Goal: Task Accomplishment & Management: Manage account settings

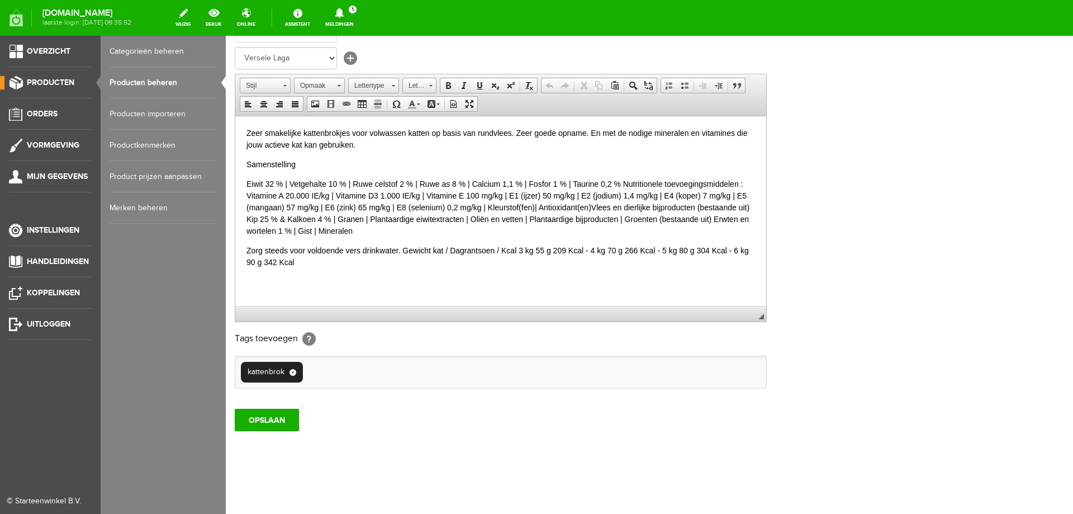
click at [45, 81] on span "Producten" at bounding box center [51, 83] width 48 height 10
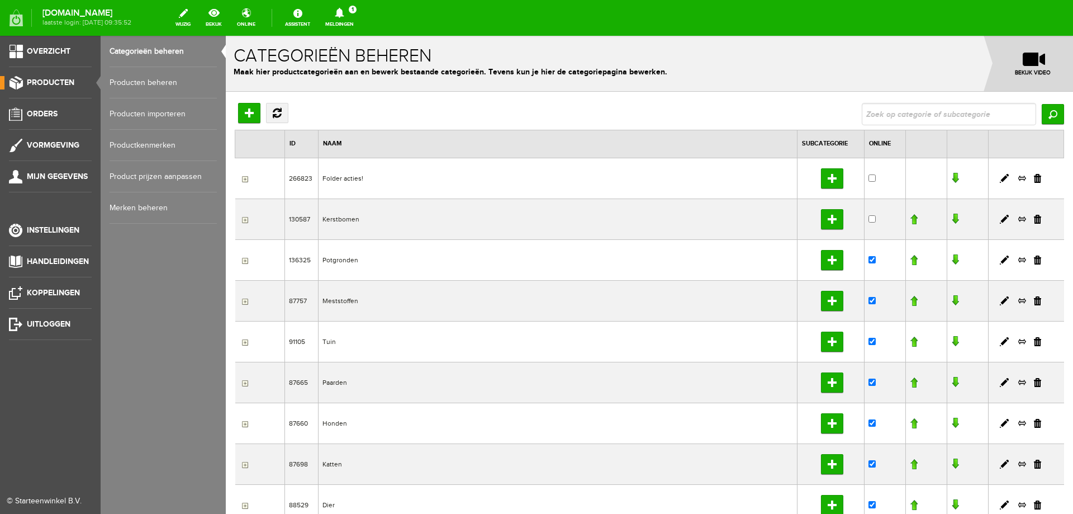
click at [146, 88] on link "Producten beheren" at bounding box center [163, 82] width 107 height 31
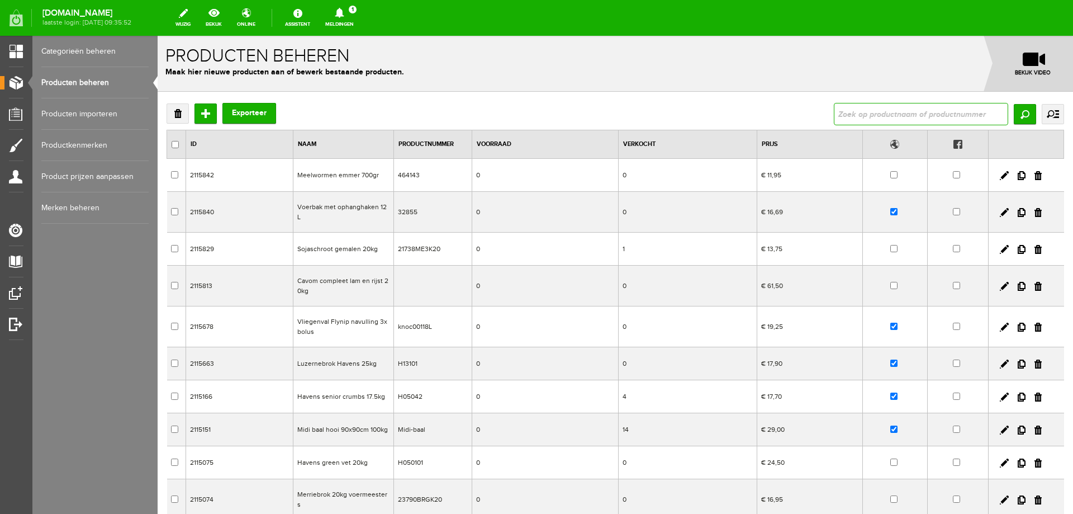
click at [905, 116] on input "text" at bounding box center [921, 114] width 174 height 22
type input "strooivoer"
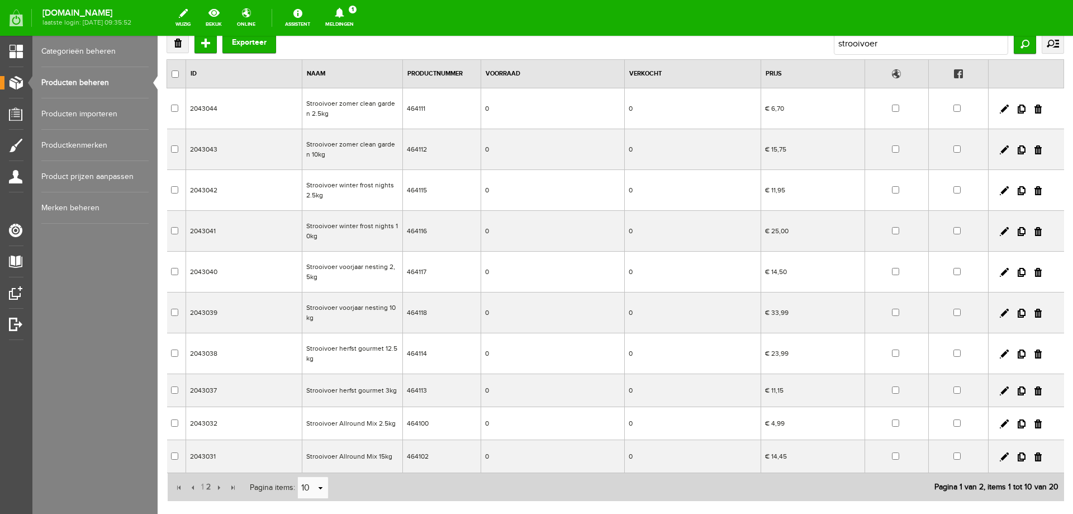
scroll to position [142, 0]
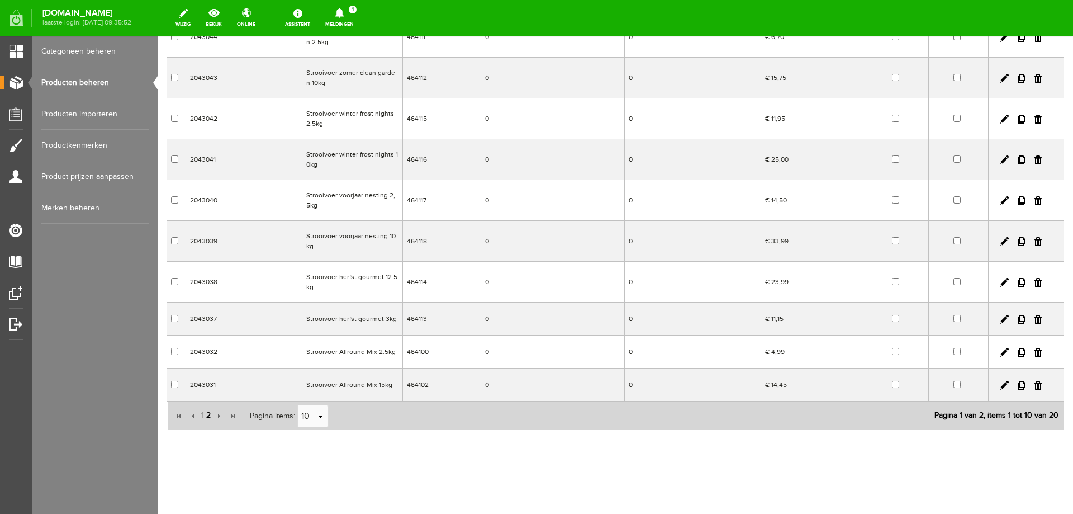
click at [209, 415] on span "2" at bounding box center [208, 415] width 7 height 22
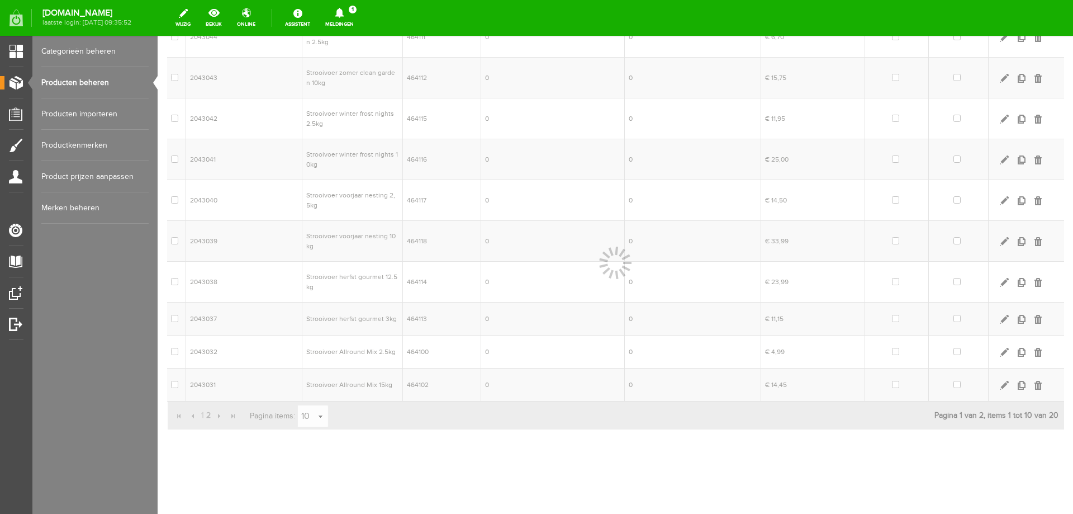
scroll to position [95, 0]
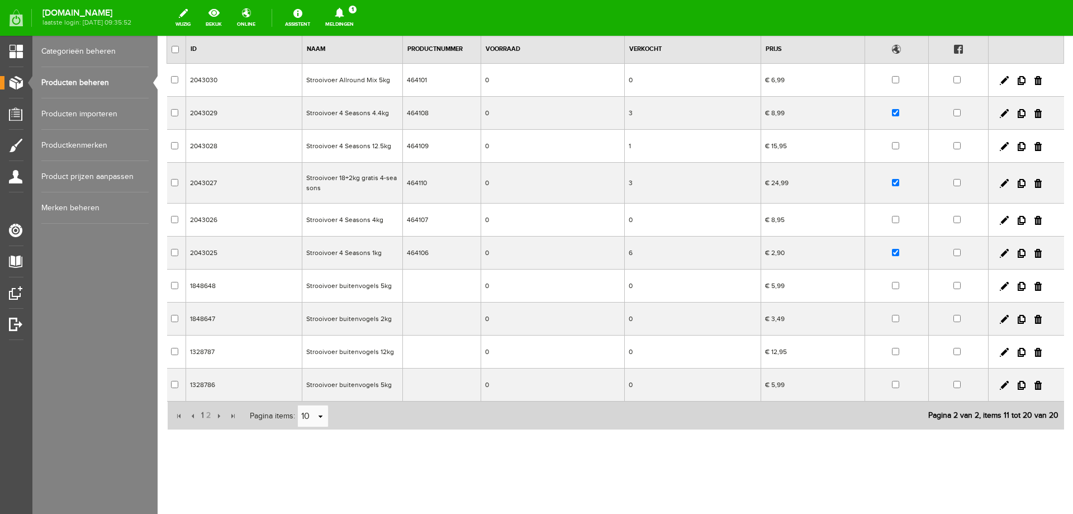
click at [791, 181] on td "€ 24,99" at bounding box center [812, 183] width 103 height 41
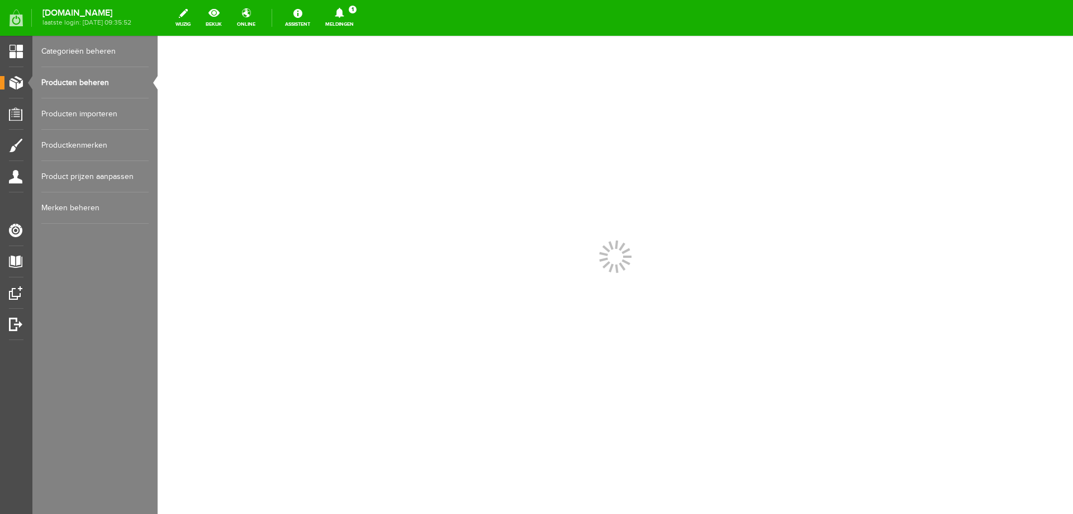
scroll to position [0, 0]
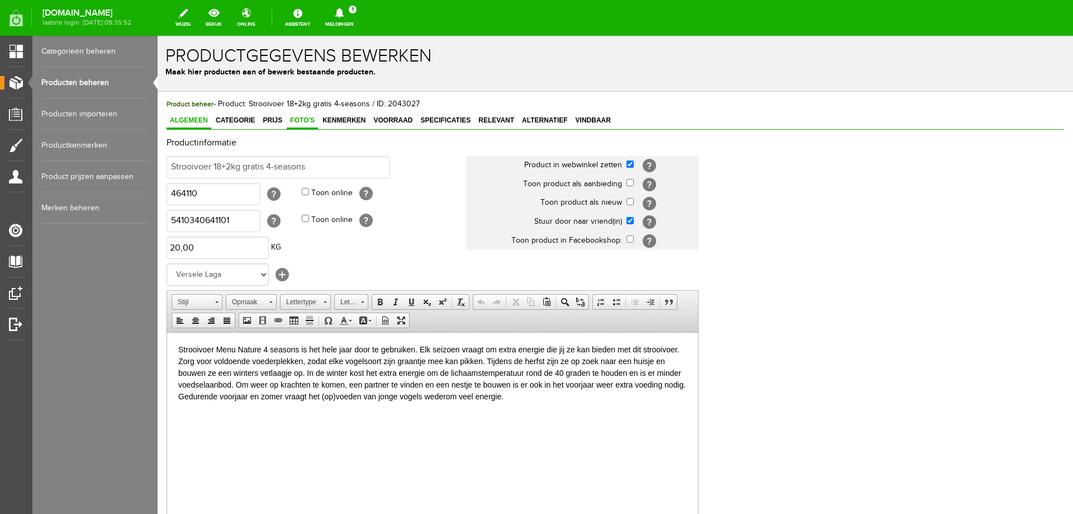
click at [304, 122] on span "Foto's" at bounding box center [302, 120] width 31 height 8
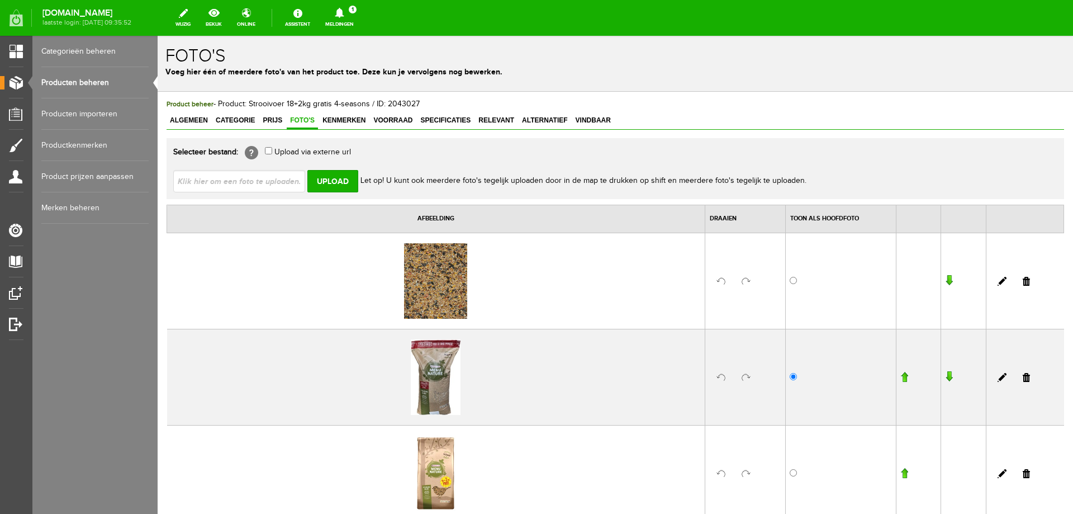
click at [268, 179] on input "file" at bounding box center [243, 180] width 141 height 21
type input "C:\fakepath\464140.jpg"
type input "464140.jpg"
click at [333, 182] on input "Upload" at bounding box center [332, 181] width 51 height 22
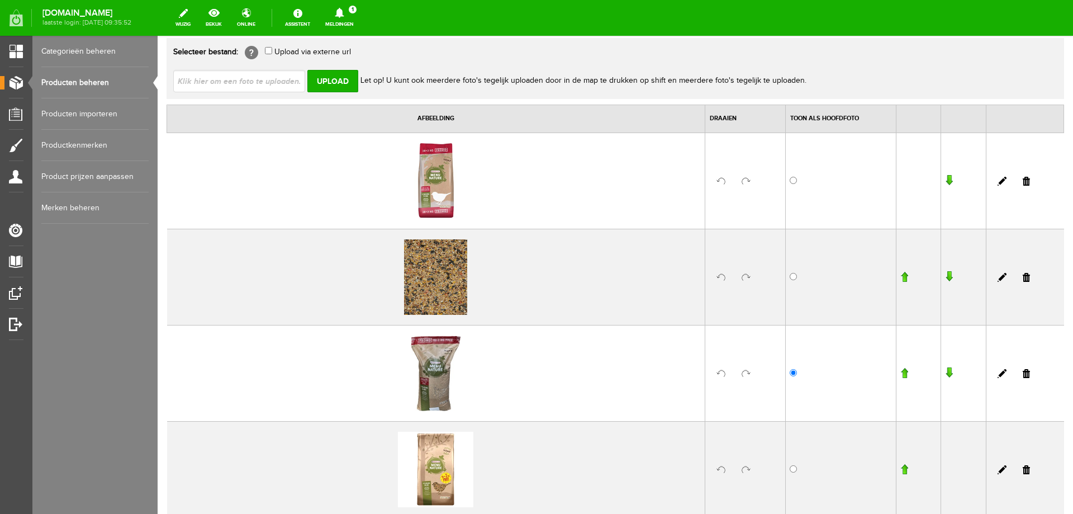
scroll to position [168, 0]
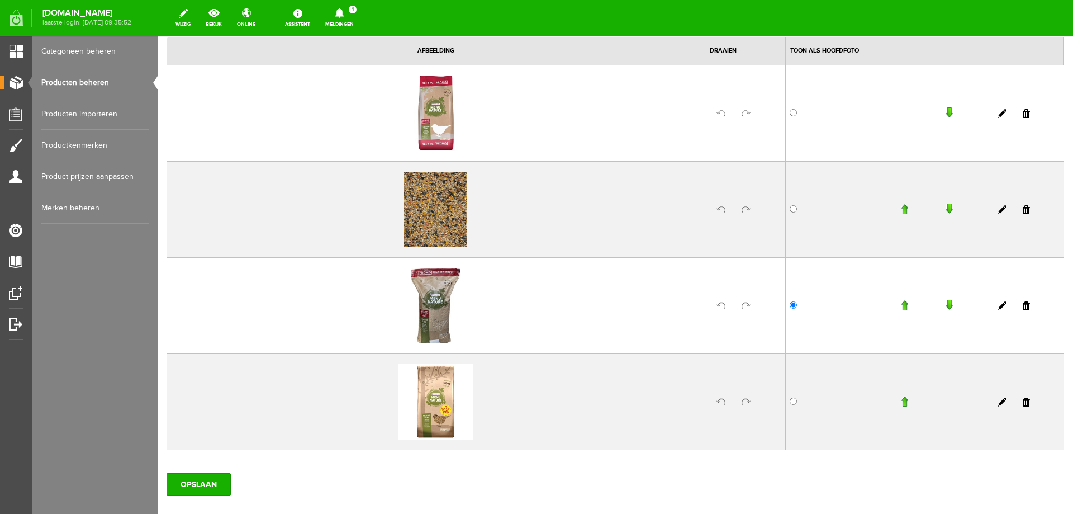
click at [1023, 307] on link at bounding box center [1026, 305] width 7 height 9
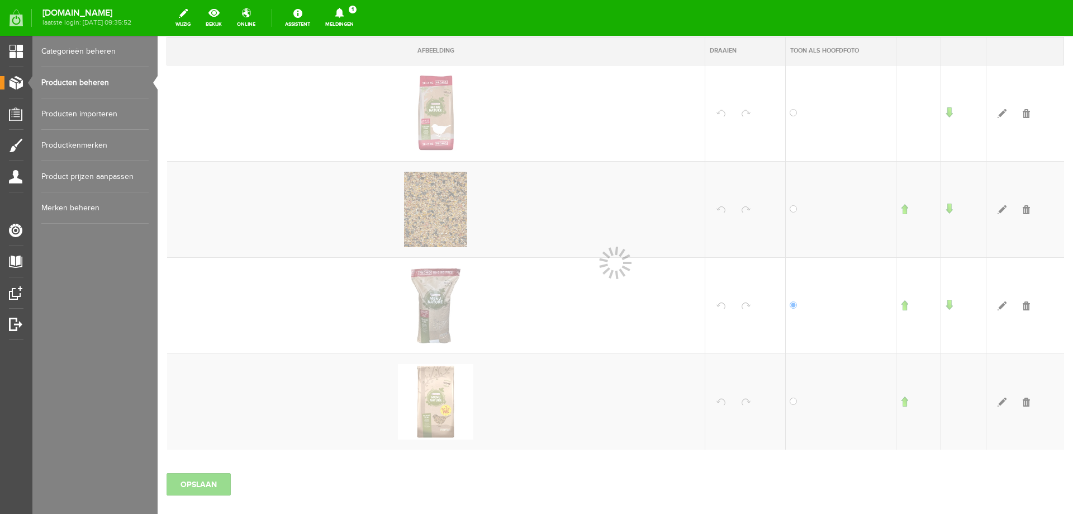
scroll to position [136, 0]
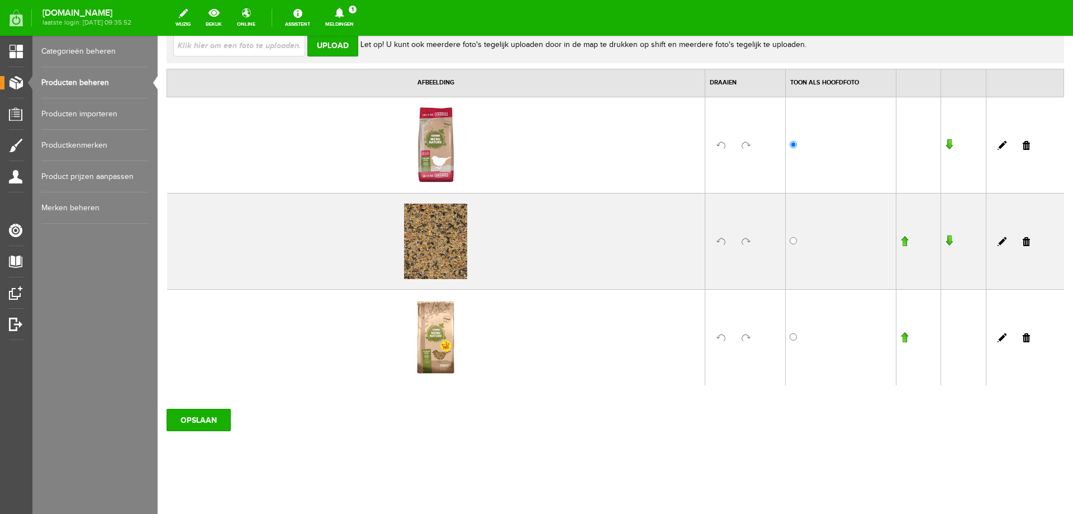
click at [1023, 338] on link at bounding box center [1026, 337] width 7 height 9
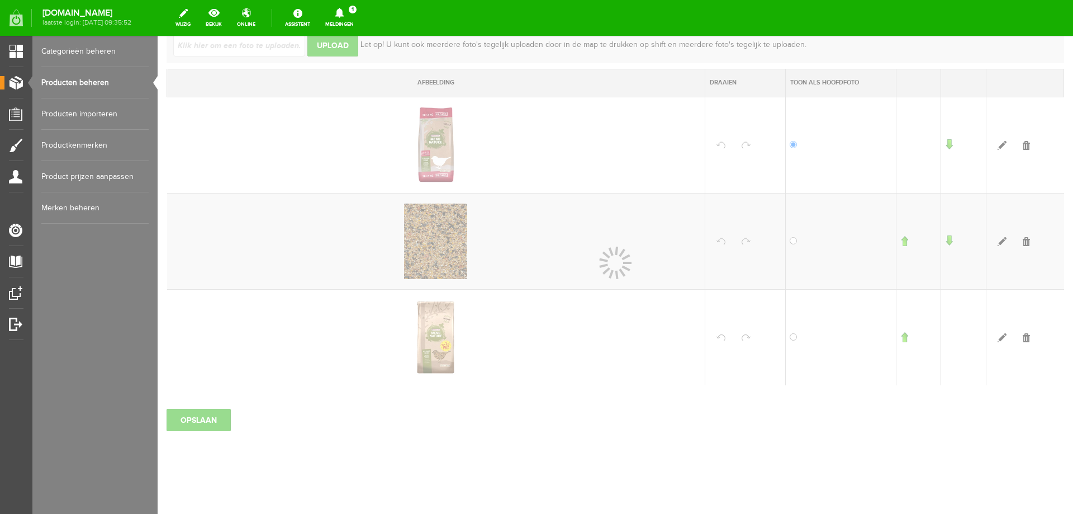
scroll to position [40, 0]
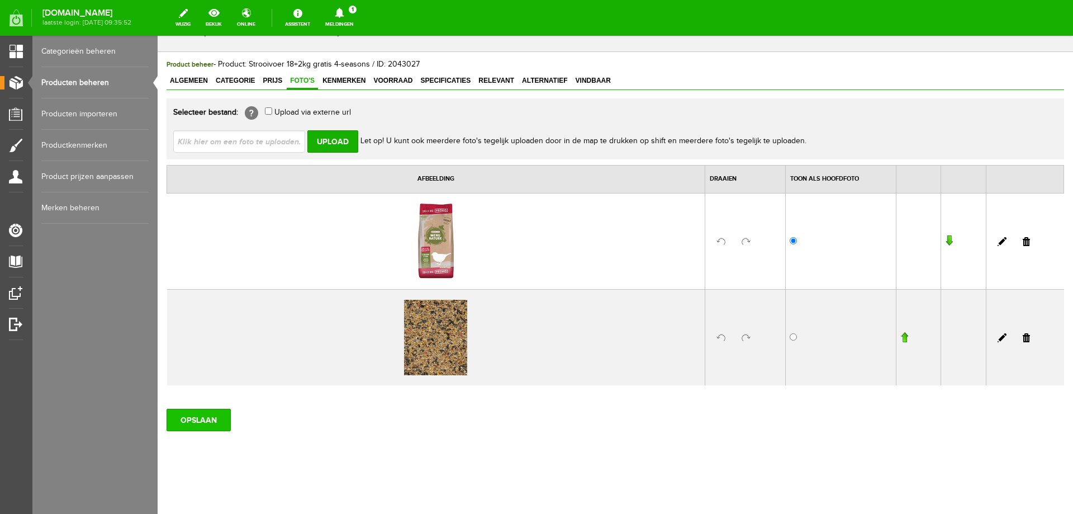
click at [215, 422] on input "OPSLAAN" at bounding box center [199, 420] width 64 height 22
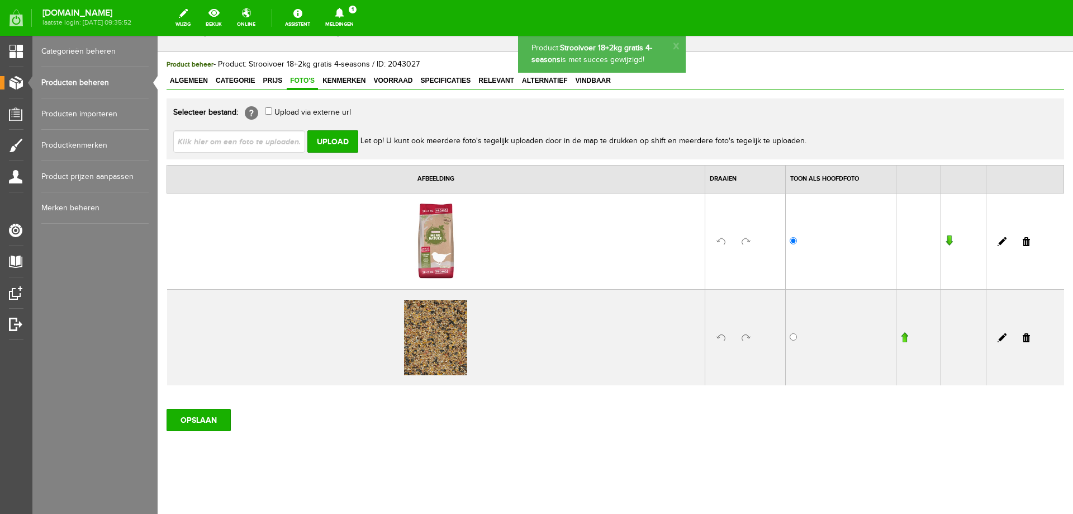
scroll to position [0, 0]
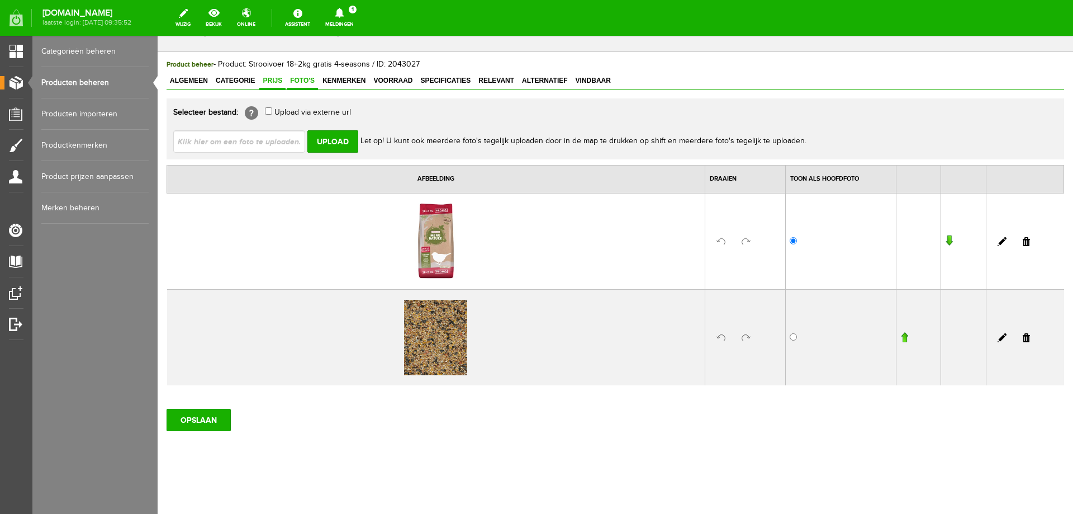
click at [266, 82] on span "Prijs" at bounding box center [272, 81] width 26 height 8
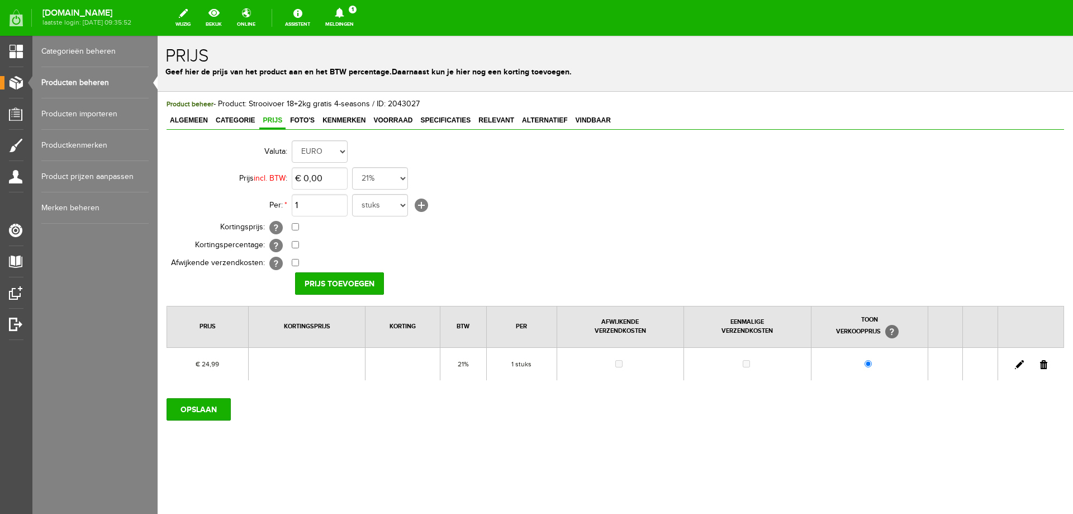
click at [1020, 367] on link at bounding box center [1019, 364] width 9 height 9
click at [321, 178] on input "24,99" at bounding box center [320, 178] width 56 height 22
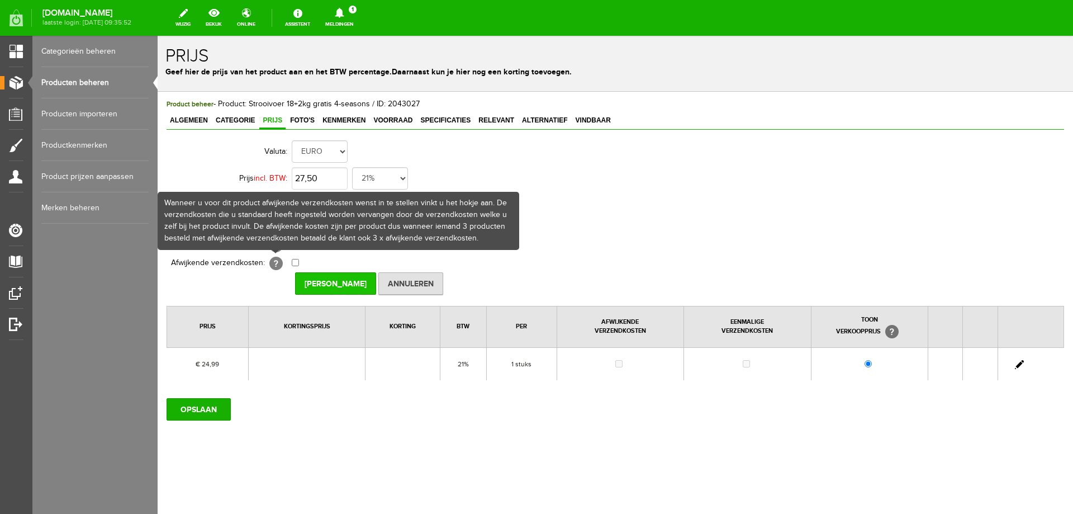
type input "€ 27,50"
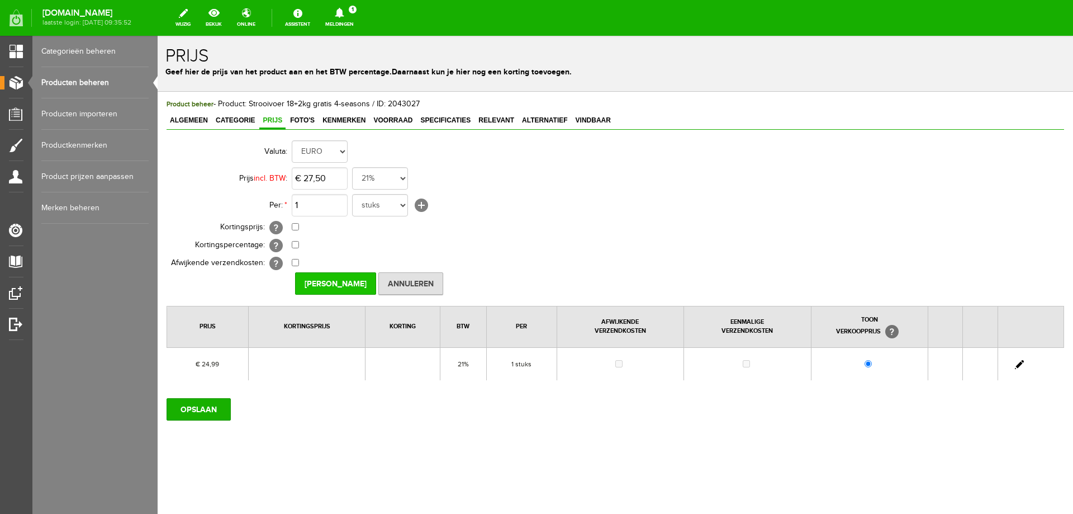
click at [308, 282] on input "[PERSON_NAME]" at bounding box center [335, 283] width 81 height 22
click at [196, 121] on span "Algemeen" at bounding box center [189, 120] width 45 height 8
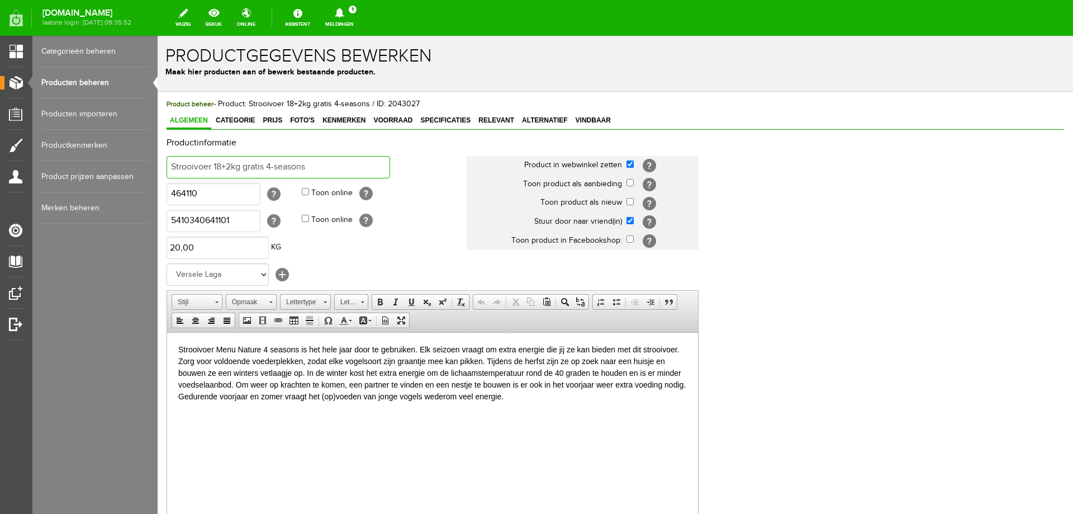
click at [221, 165] on input "Strooivoer 18+2kg gratis 4-seasons" at bounding box center [279, 167] width 224 height 22
type input "Strooivoer 20+2kg gratis 4-seasons"
click at [219, 195] on input "464110" at bounding box center [214, 194] width 94 height 22
type input "464140"
click at [216, 219] on input "5410340641101" at bounding box center [214, 221] width 94 height 22
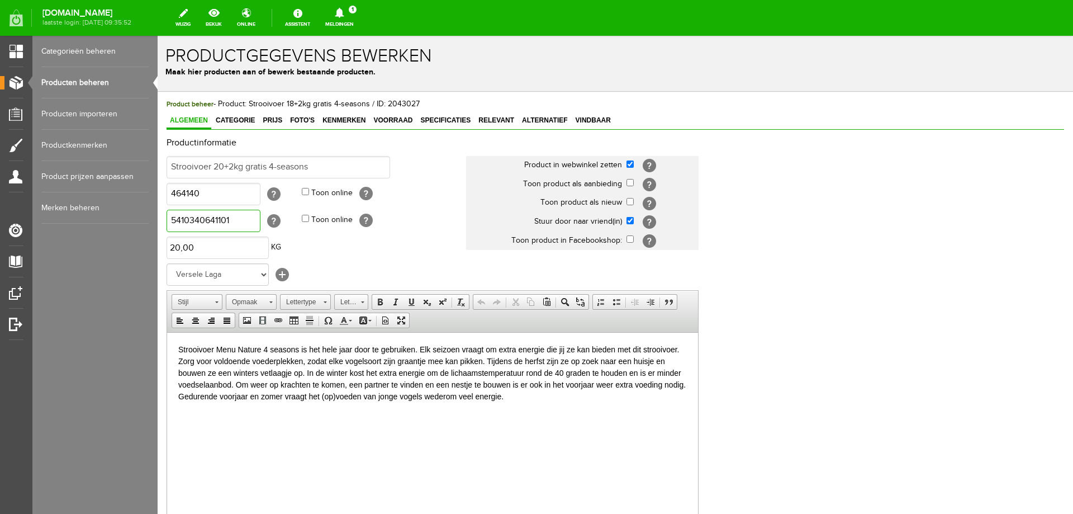
click at [217, 219] on input "5410340641101" at bounding box center [214, 221] width 94 height 22
type input "5410340641408"
click at [179, 249] on input "20" at bounding box center [218, 247] width 102 height 22
type input "22,00"
click at [226, 413] on html "Strooivoer Menu Nature 4 seasons is het hele jaar door te gebruiken. Elk seizoe…" at bounding box center [432, 372] width 531 height 81
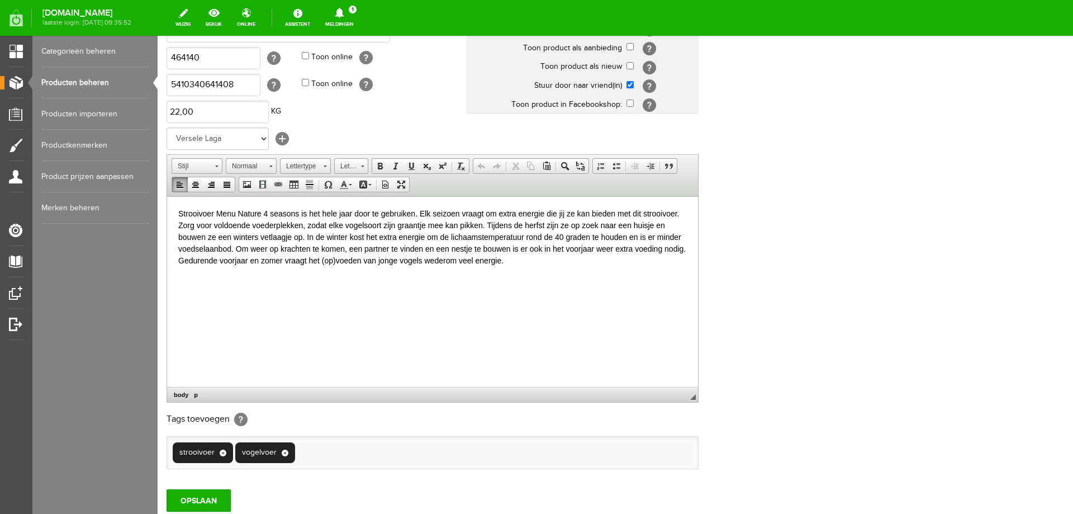
scroll to position [216, 0]
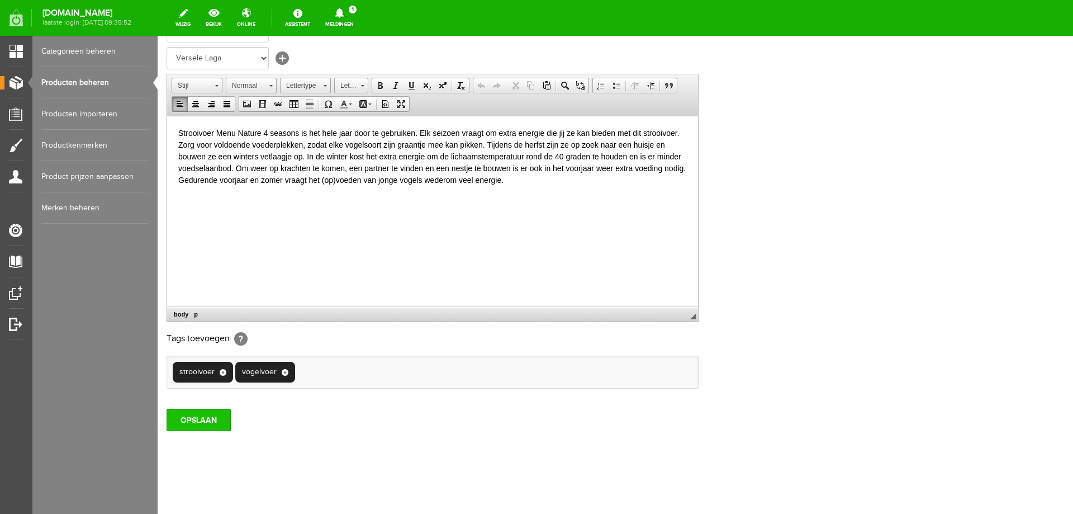
click at [212, 421] on input "OPSLAAN" at bounding box center [199, 420] width 64 height 22
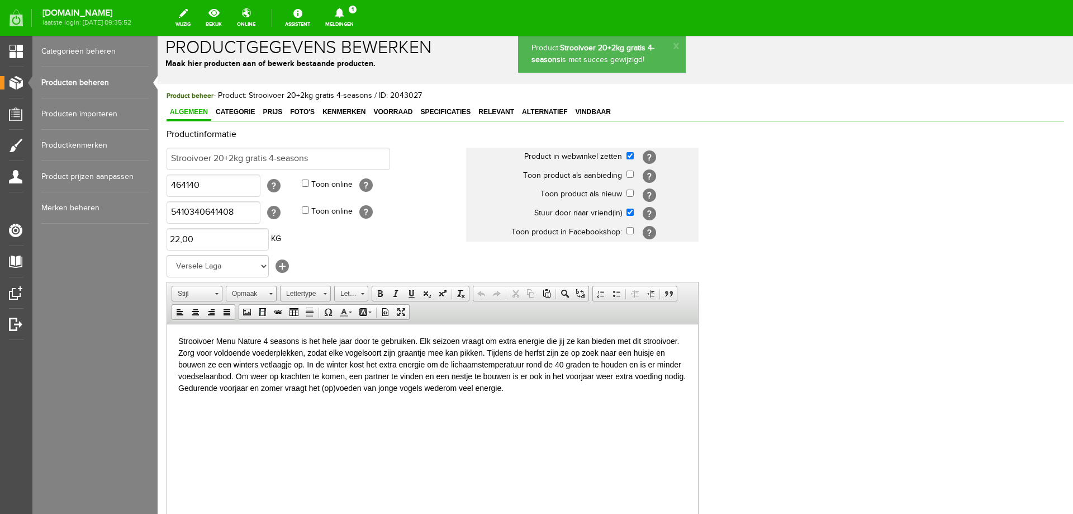
scroll to position [0, 0]
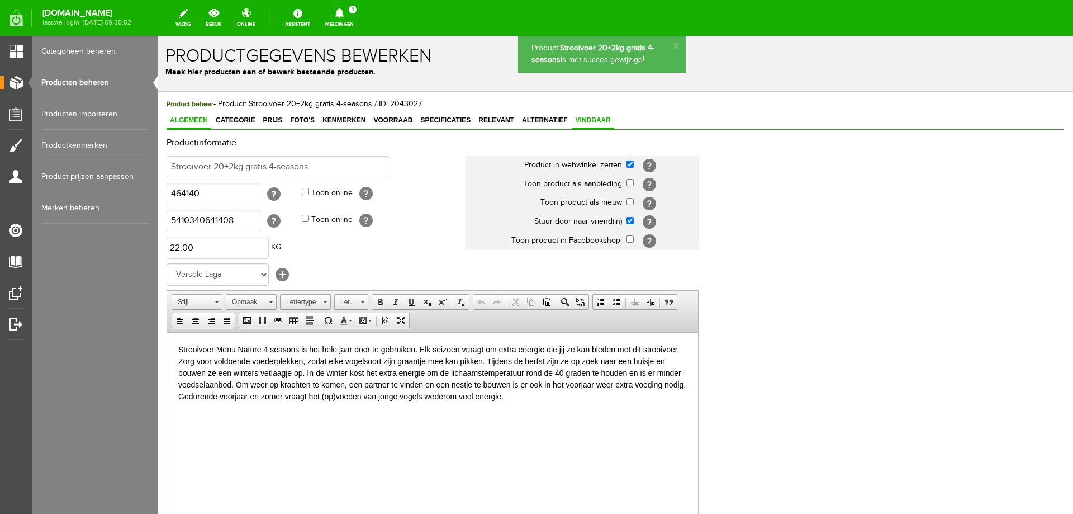
click at [587, 120] on span "Vindbaar" at bounding box center [593, 120] width 42 height 8
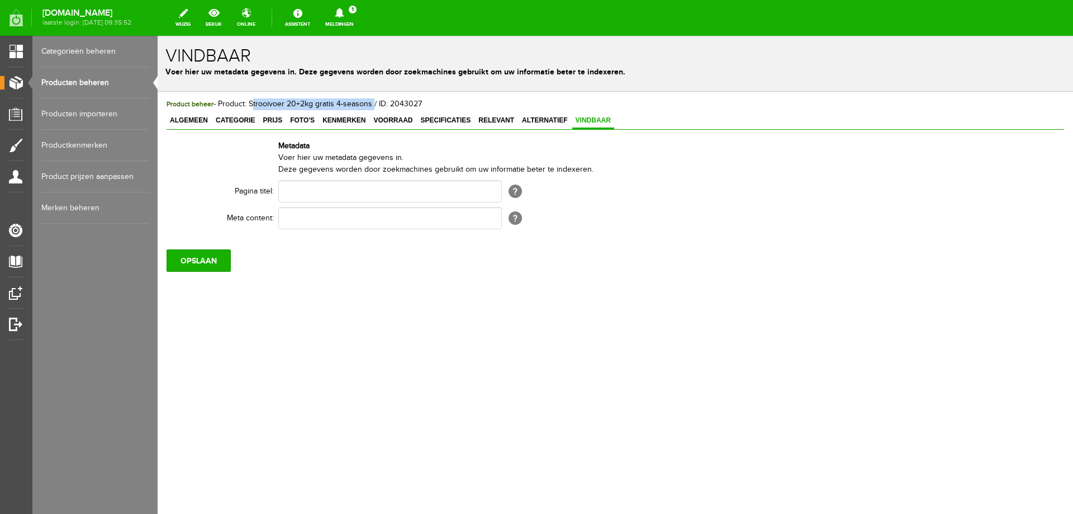
drag, startPoint x: 256, startPoint y: 102, endPoint x: 371, endPoint y: 105, distance: 115.2
click at [371, 105] on span "Product beheer - Product: Strooivoer 20+2kg gratis 4-seasons / ID: 2043027" at bounding box center [294, 104] width 255 height 9
copy span "Strooivoer 20+2kg gratis 4-seasons"
click at [300, 184] on input "text" at bounding box center [390, 191] width 224 height 22
paste input "Strooivoer 20+2kg gratis 4-seasons"
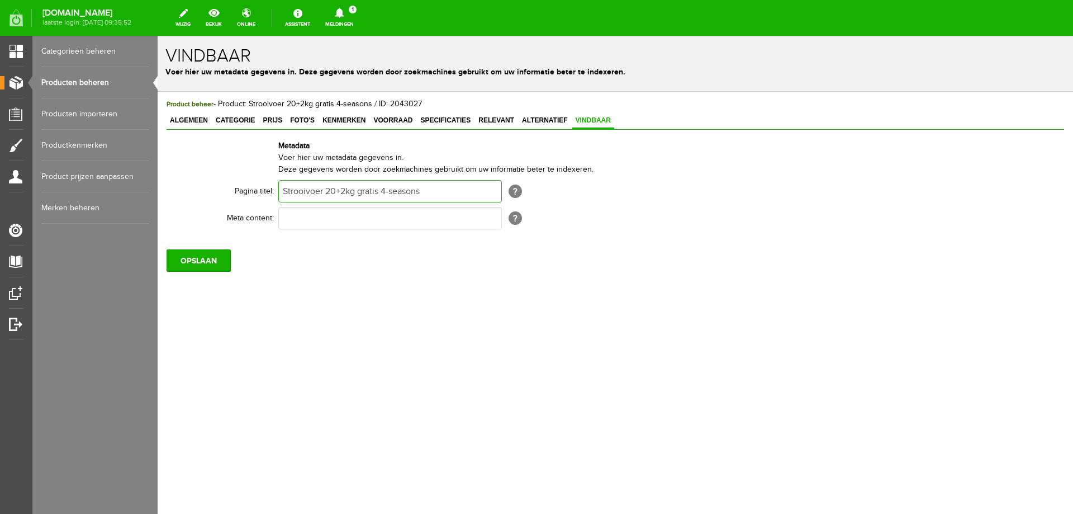
type input "Strooivoer 20+2kg gratis 4-seasons"
click at [291, 217] on input "text" at bounding box center [390, 218] width 224 height 22
click at [200, 122] on span "Algemeen" at bounding box center [189, 120] width 45 height 8
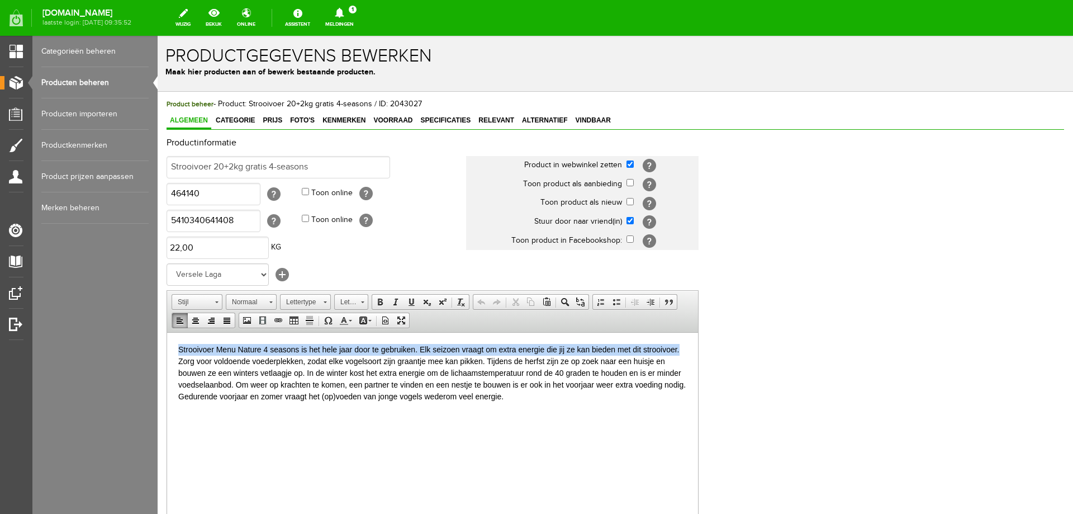
drag, startPoint x: 190, startPoint y: 347, endPoint x: 679, endPoint y: 341, distance: 489.2
click at [679, 341] on html "Strooivoer Menu Nature 4 seasons is het hele jaar door te gebruiken. Elk seizoe…" at bounding box center [432, 372] width 531 height 81
copy p "Strooivoer Menu Nature 4 seasons is het hele jaar door te gebruiken. Elk seizoe…"
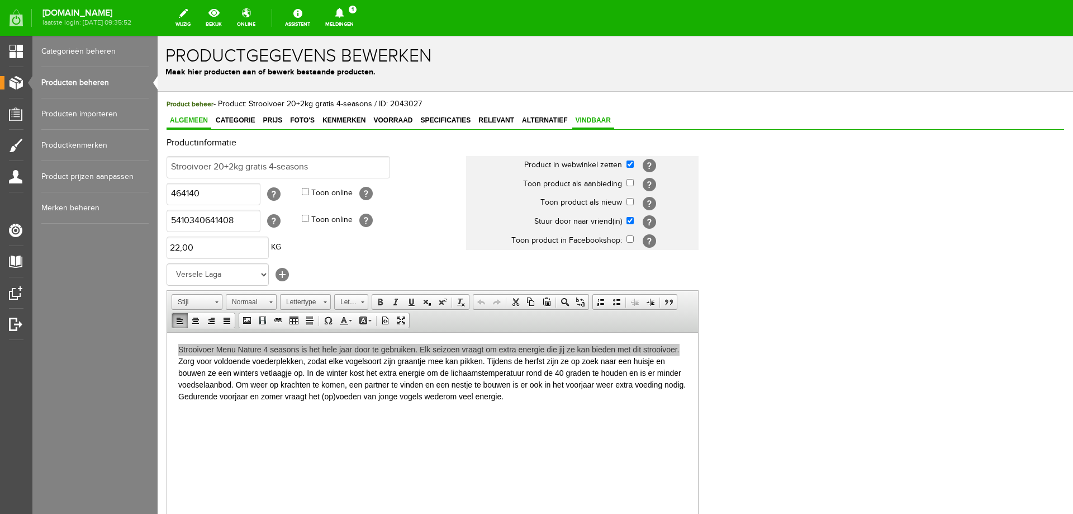
click at [590, 120] on span "Vindbaar" at bounding box center [593, 120] width 42 height 8
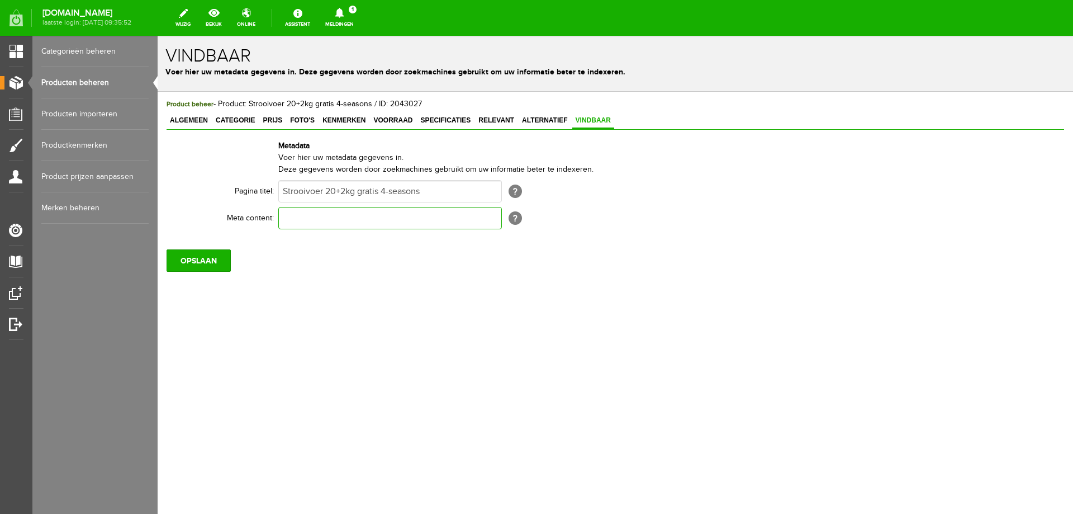
click at [427, 224] on input "text" at bounding box center [390, 218] width 224 height 22
paste input "Strooivoer Menu Nature 4 seasons is het hele jaar door te gebruiken. Elk seizoe…"
type input "Strooivoer Menu Nature 4 seasons is het hele jaar door te gebruiken. Elk seizoe…"
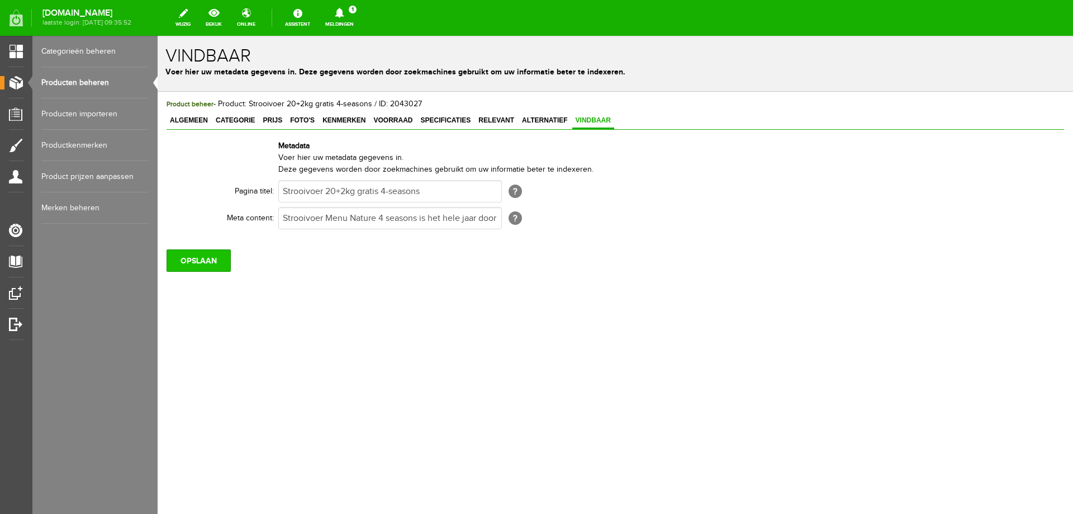
click at [195, 261] on input "OPSLAAN" at bounding box center [199, 260] width 64 height 22
click at [184, 126] on link "Algemeen" at bounding box center [189, 121] width 45 height 16
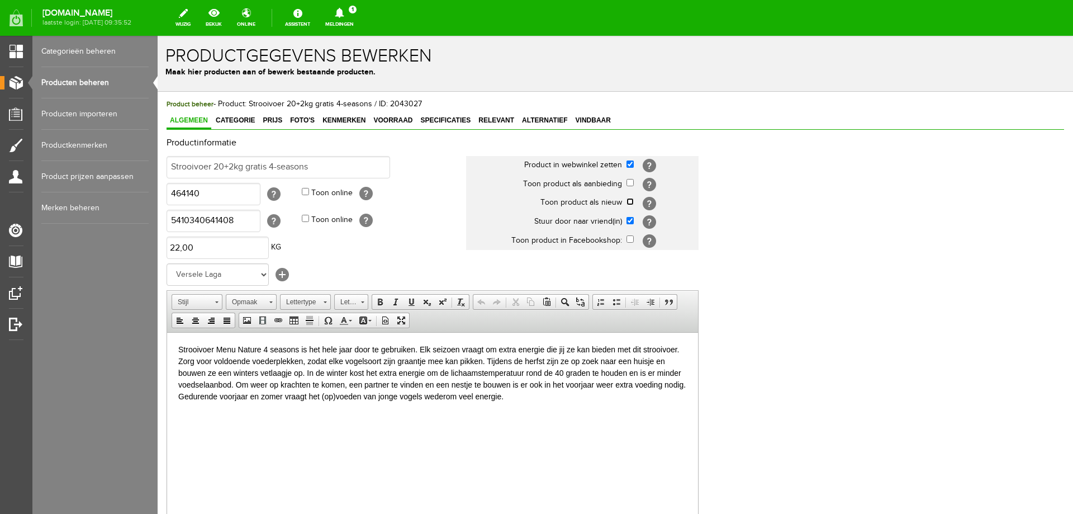
click at [627, 202] on input "checkbox" at bounding box center [630, 201] width 7 height 7
checkbox input "true"
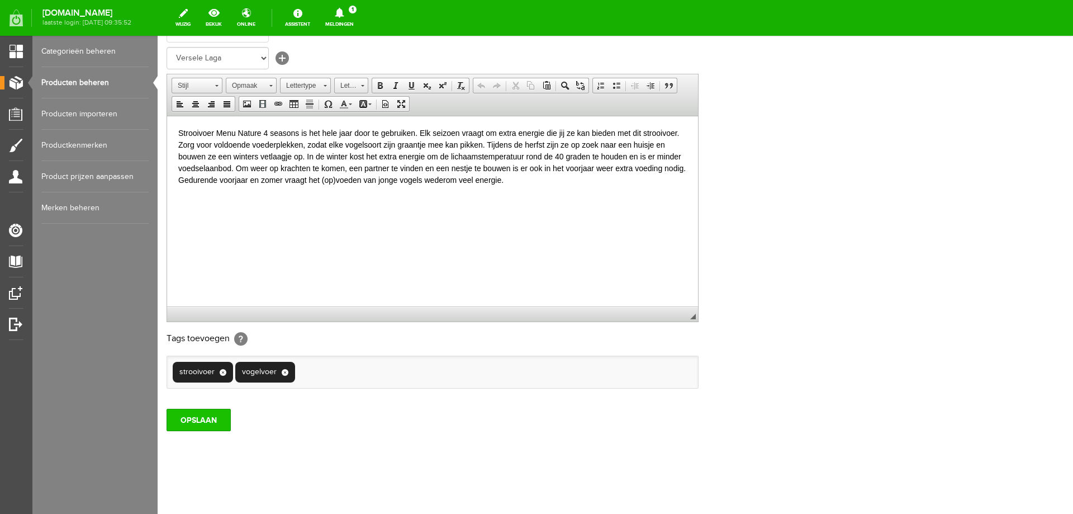
click at [214, 420] on input "OPSLAAN" at bounding box center [199, 420] width 64 height 22
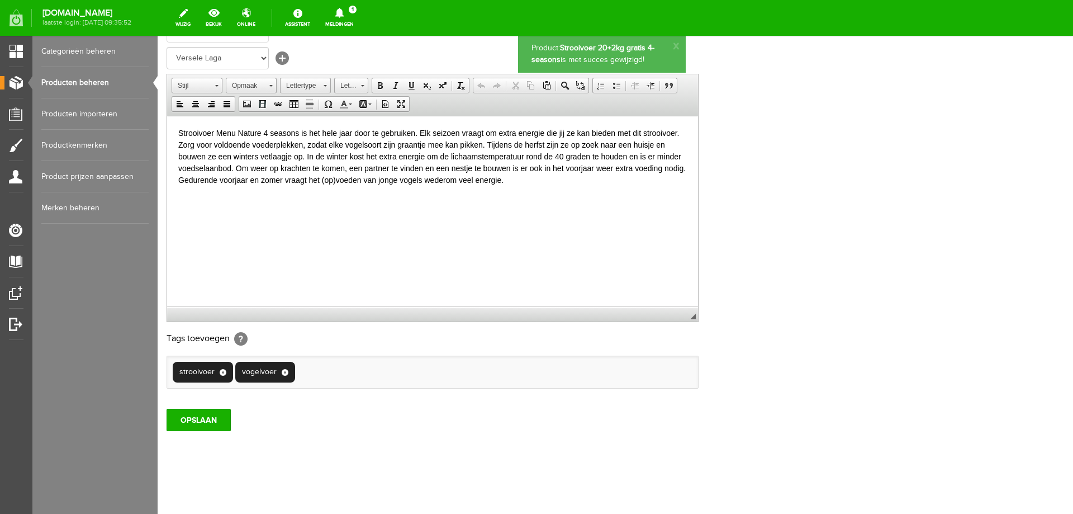
scroll to position [0, 0]
click at [91, 86] on link "Producten beheren" at bounding box center [94, 82] width 107 height 31
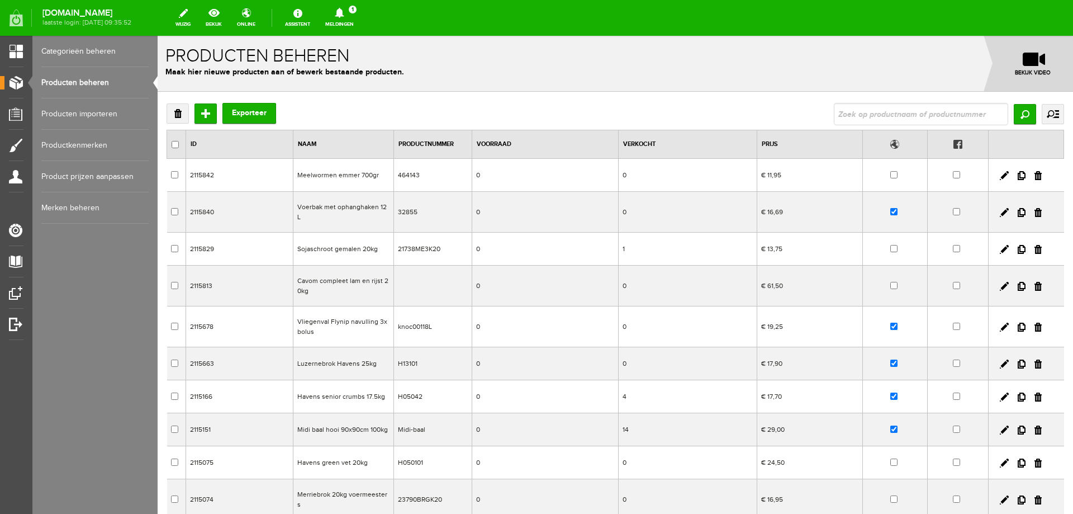
click at [839, 119] on input "text" at bounding box center [921, 114] width 174 height 22
type input "vital"
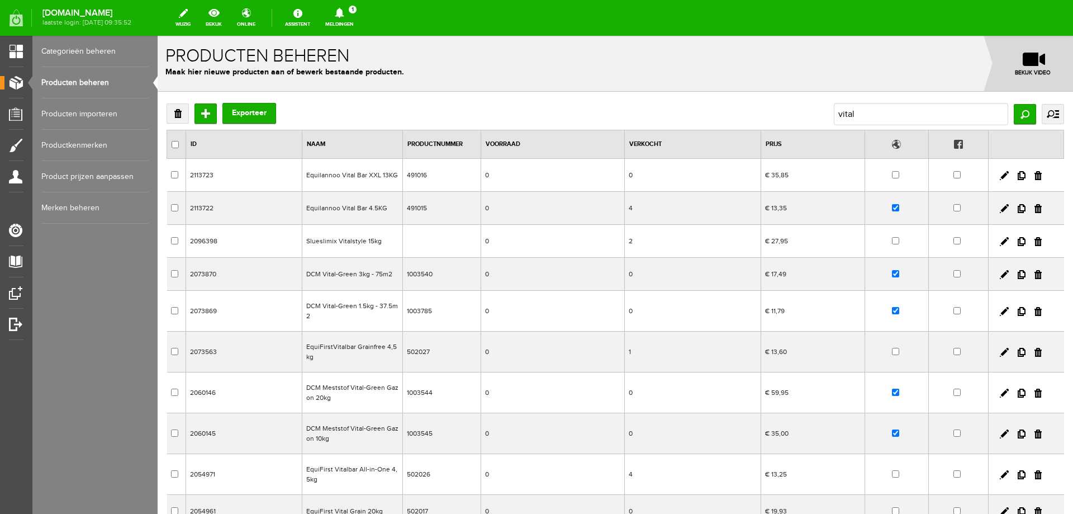
click at [509, 396] on td "0" at bounding box center [553, 392] width 144 height 41
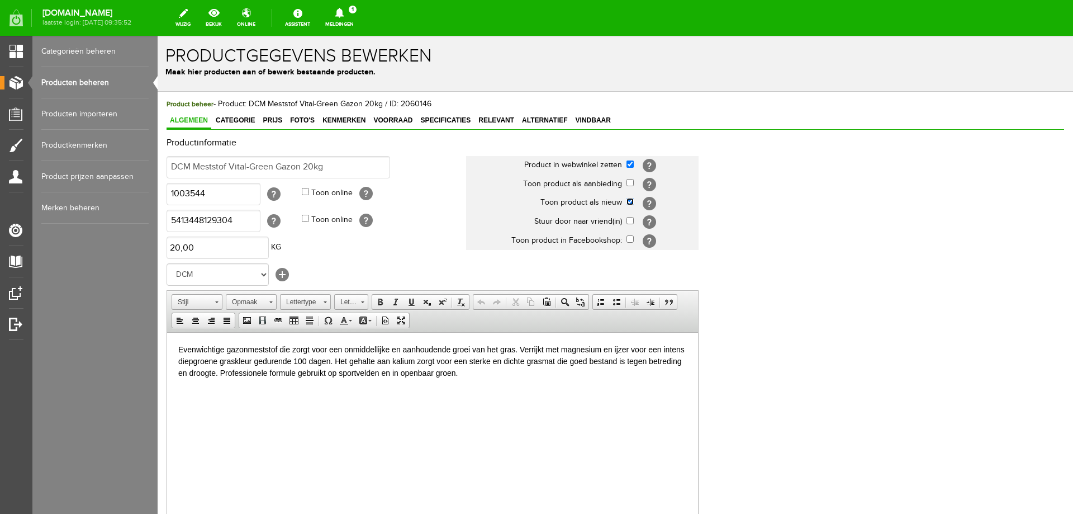
click at [632, 200] on input "checkbox" at bounding box center [630, 201] width 7 height 7
checkbox input "false"
click at [631, 221] on input "checkbox" at bounding box center [630, 220] width 7 height 7
checkbox input "true"
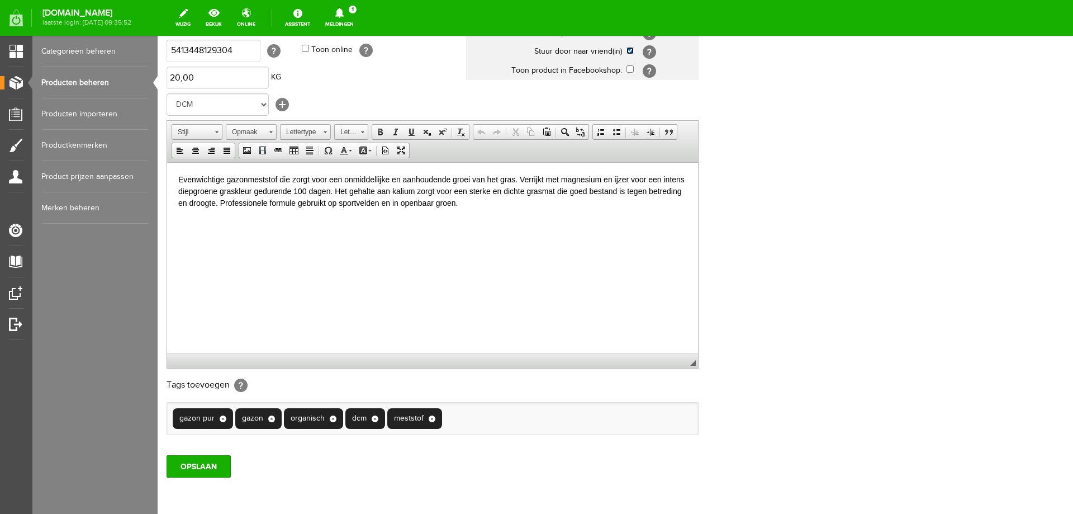
scroll to position [216, 0]
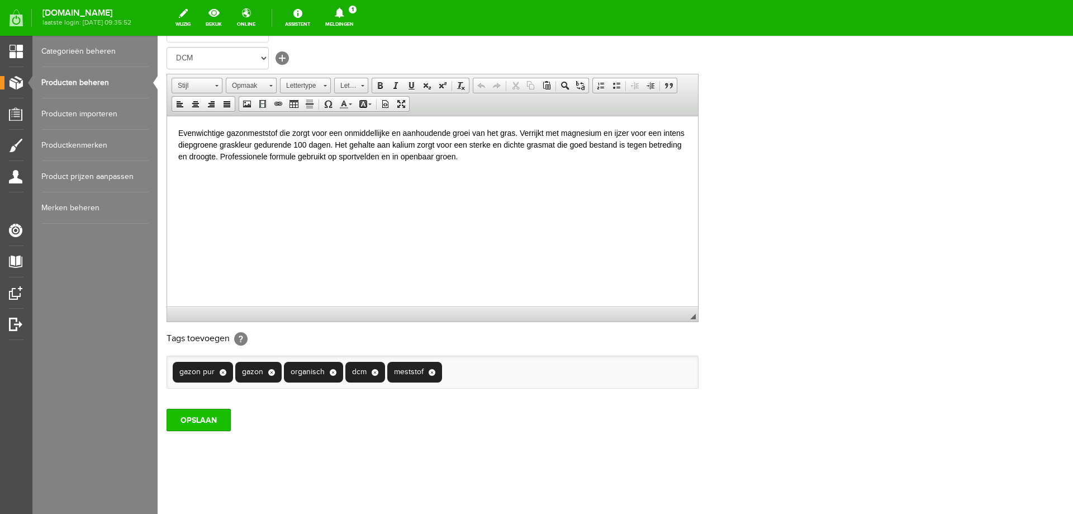
click at [202, 417] on input "OPSLAAN" at bounding box center [199, 420] width 64 height 22
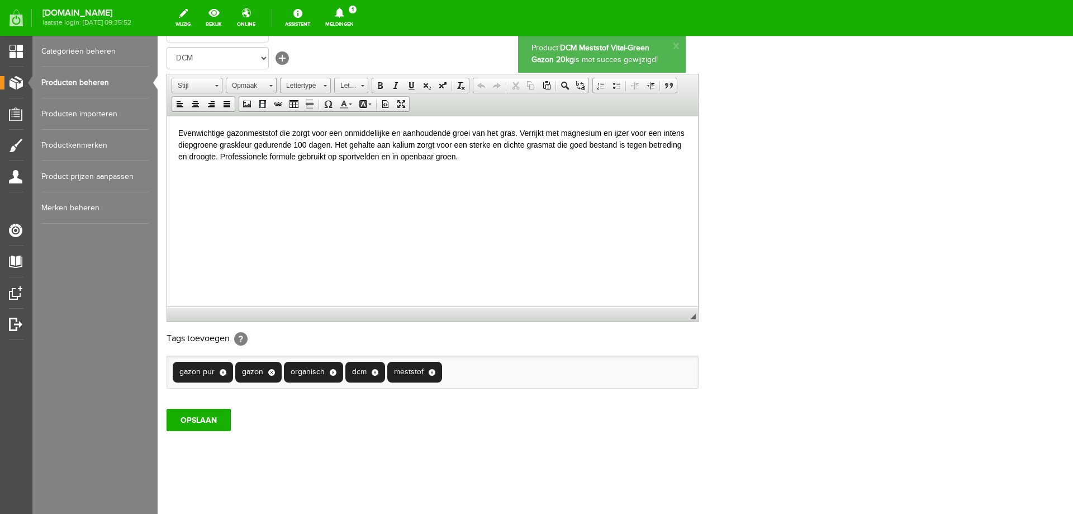
scroll to position [0, 0]
click at [130, 78] on link "Producten beheren" at bounding box center [94, 82] width 107 height 31
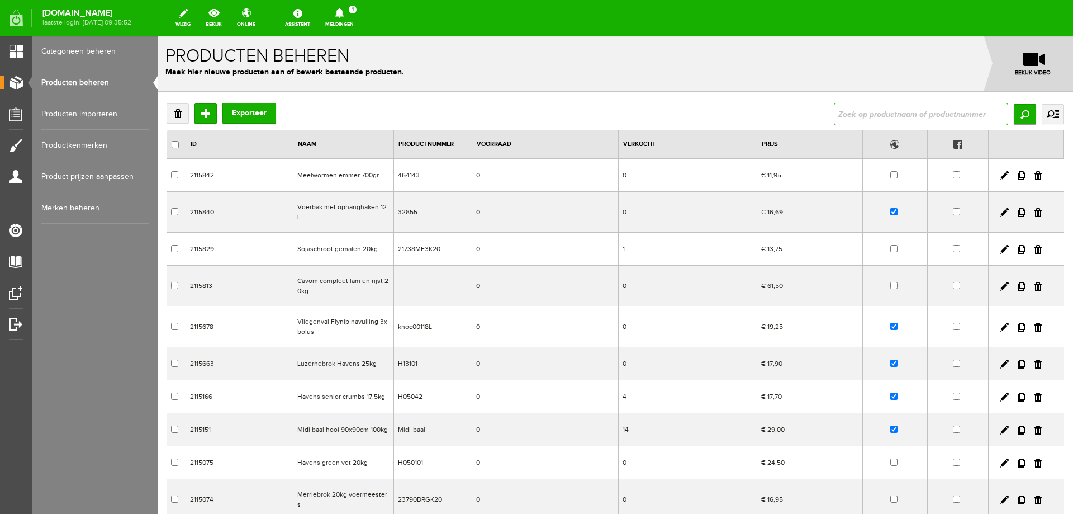
click at [859, 108] on input "text" at bounding box center [921, 114] width 174 height 22
type input "schoonmaak"
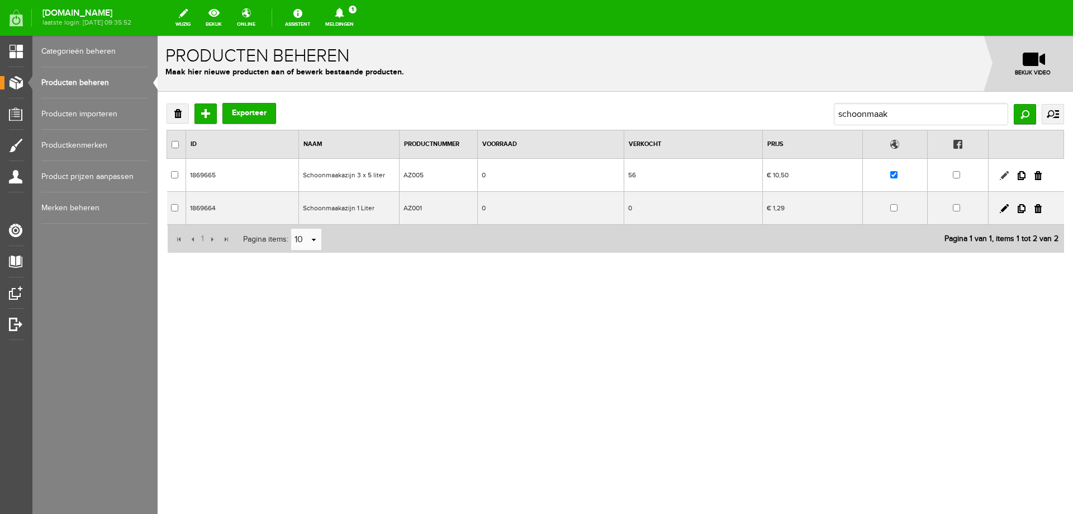
click at [1004, 175] on link at bounding box center [1004, 175] width 9 height 9
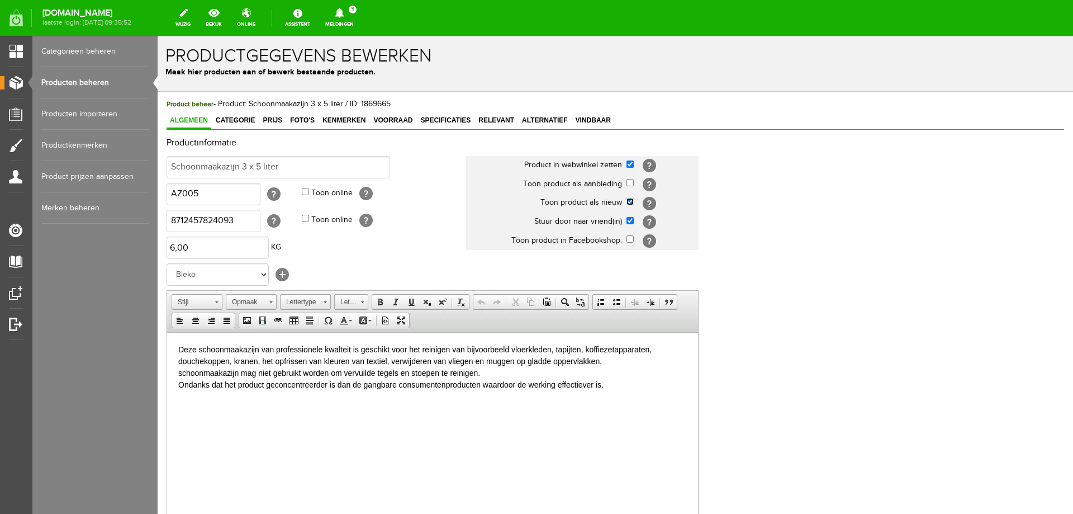
click at [631, 202] on input "checkbox" at bounding box center [630, 201] width 7 height 7
checkbox input "false"
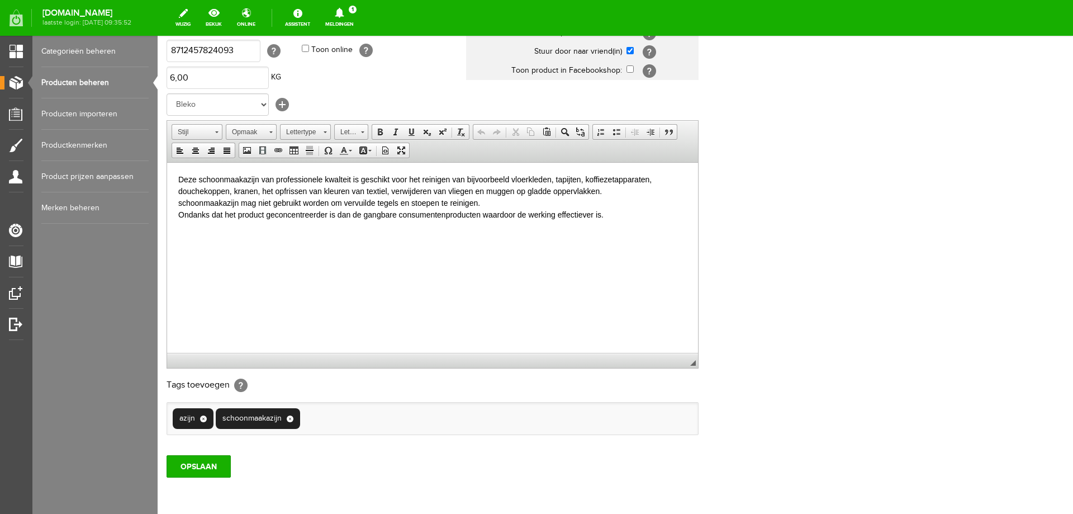
scroll to position [216, 0]
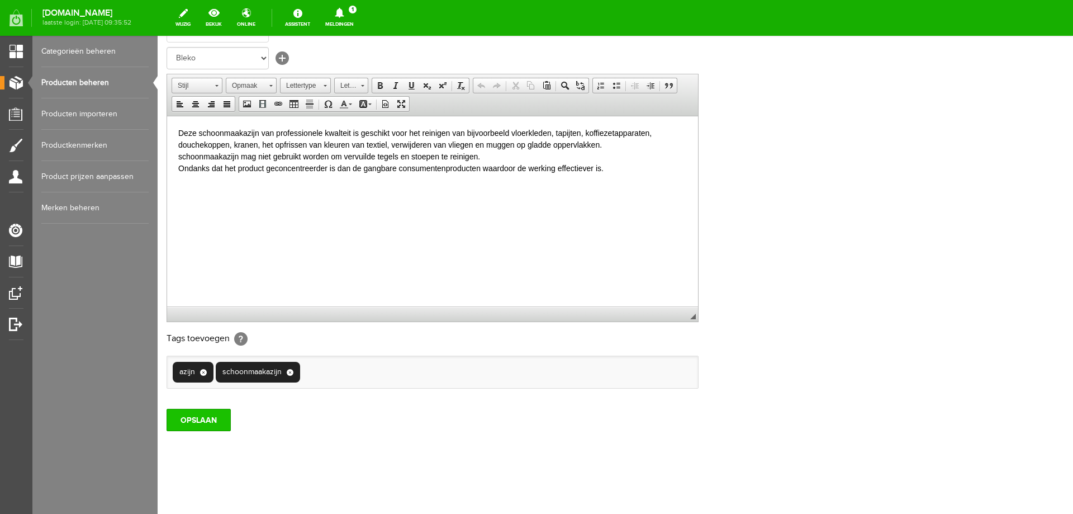
click at [209, 415] on input "OPSLAAN" at bounding box center [199, 420] width 64 height 22
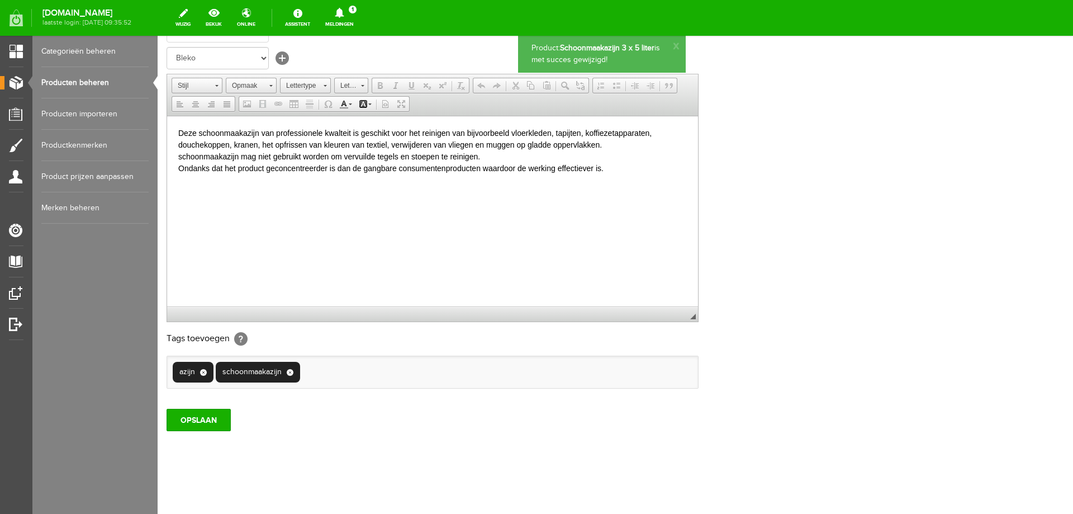
scroll to position [0, 0]
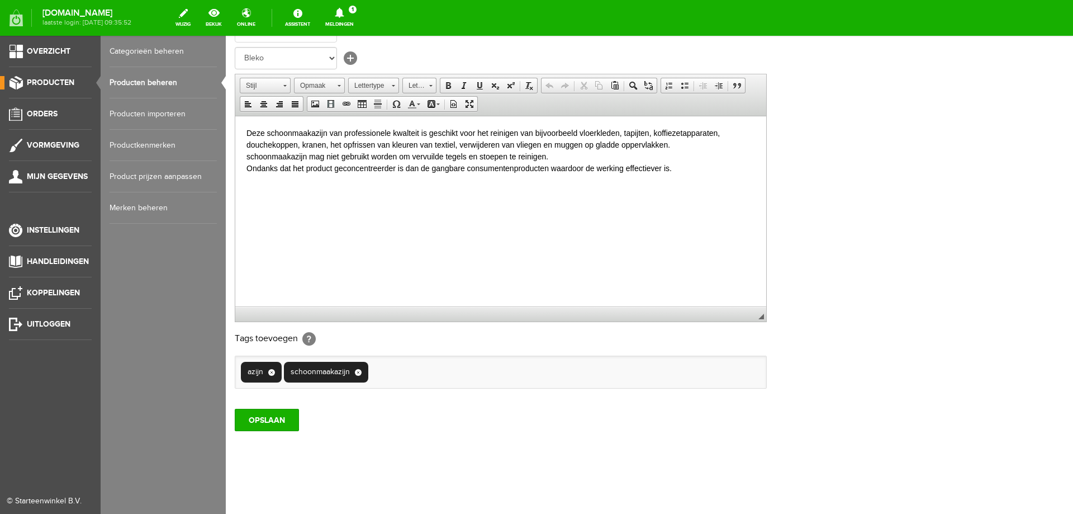
click at [120, 83] on link "Producten beheren" at bounding box center [163, 82] width 107 height 31
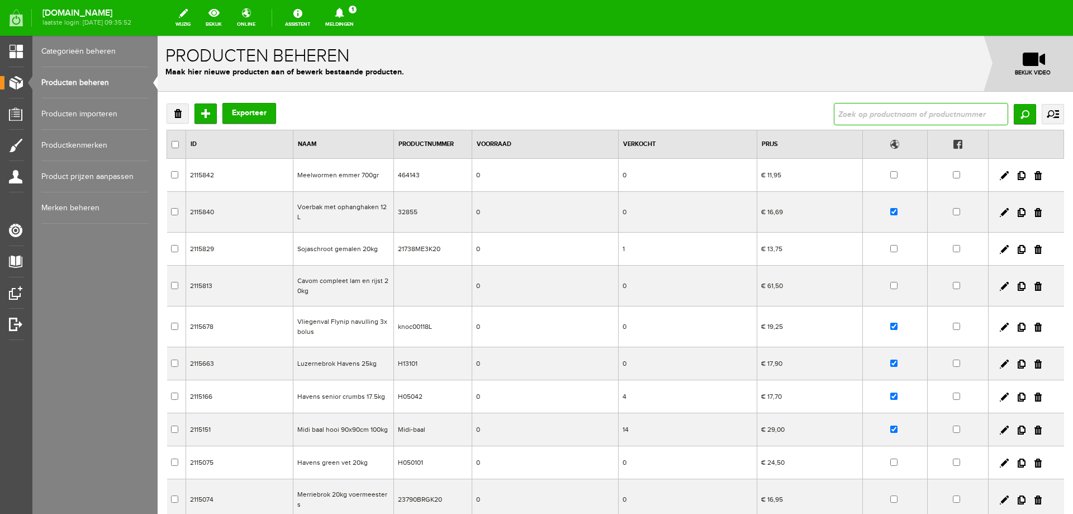
drag, startPoint x: 848, startPoint y: 119, endPoint x: 839, endPoint y: 119, distance: 8.4
click at [848, 119] on input "text" at bounding box center [921, 114] width 174 height 22
type input "[PERSON_NAME]"
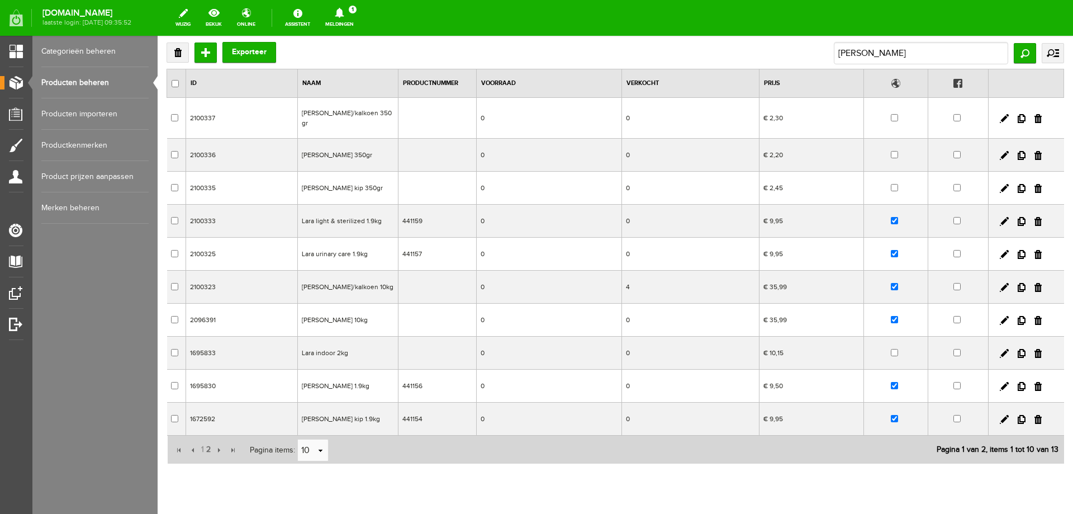
scroll to position [87, 0]
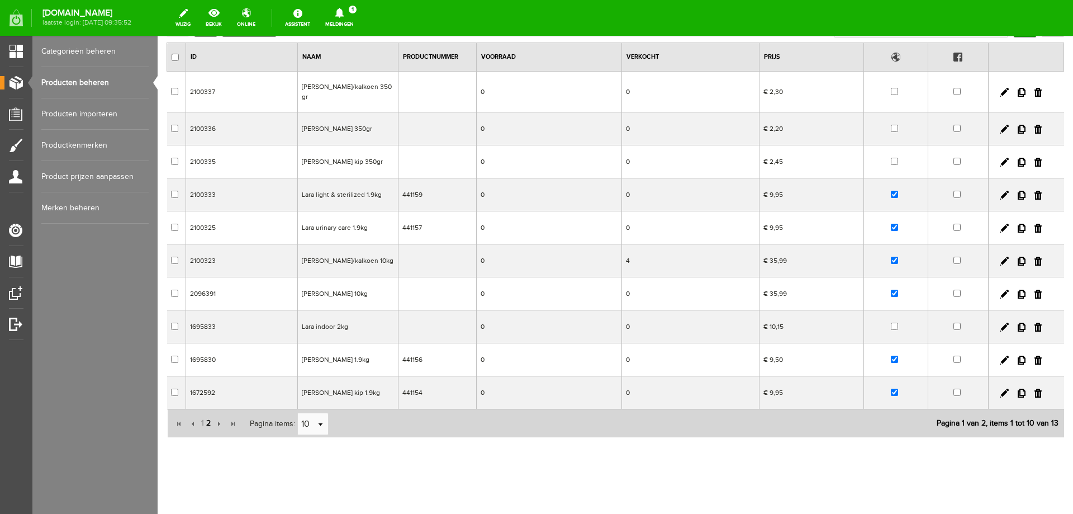
click at [208, 414] on span "2" at bounding box center [208, 423] width 7 height 22
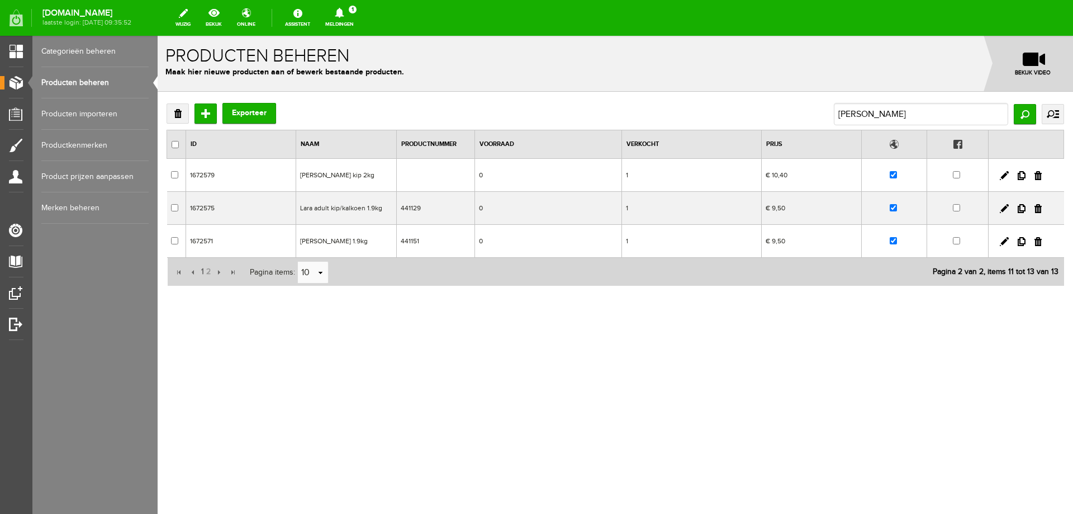
scroll to position [0, 0]
click at [1004, 243] on link at bounding box center [1004, 241] width 9 height 9
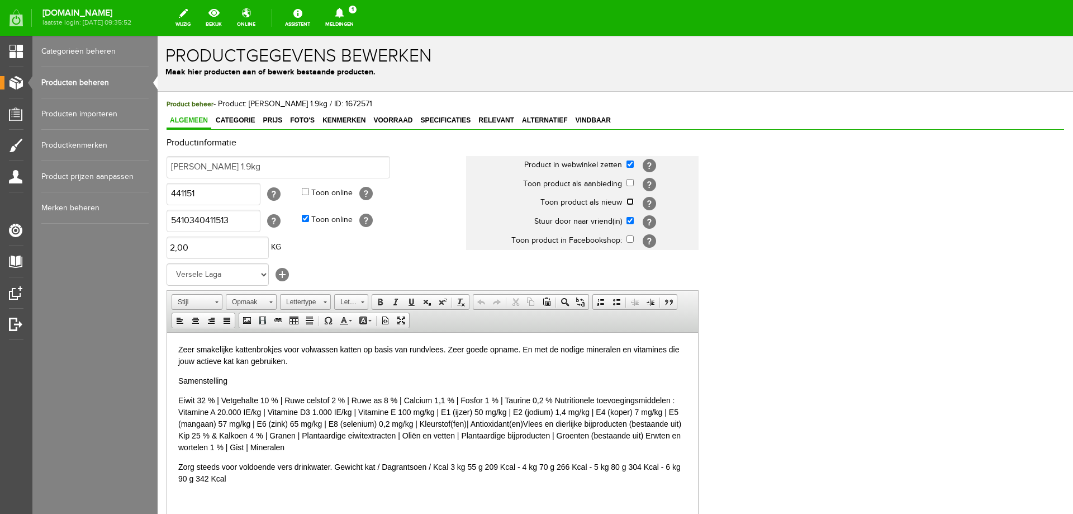
click at [627, 201] on input "checkbox" at bounding box center [630, 201] width 7 height 7
checkbox input "true"
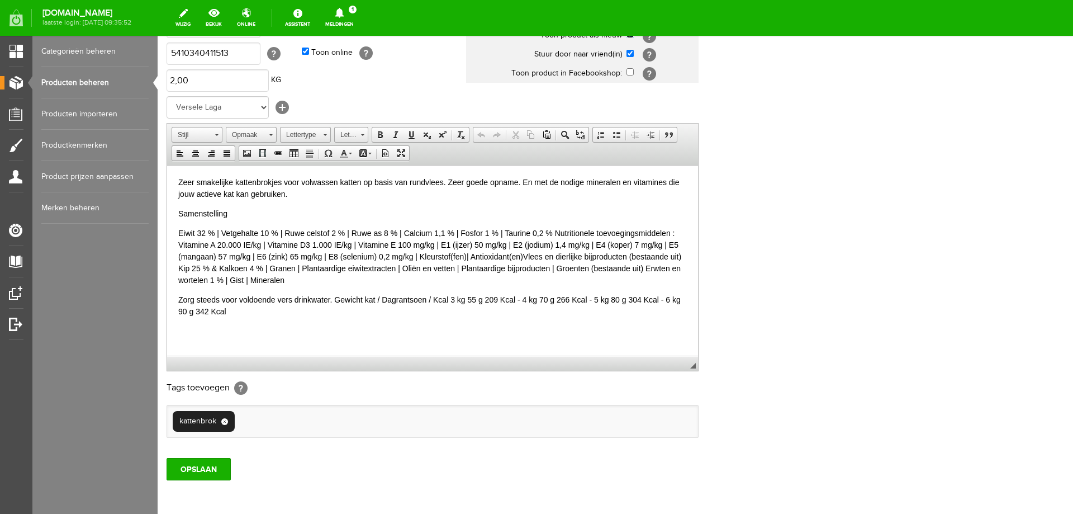
scroll to position [216, 0]
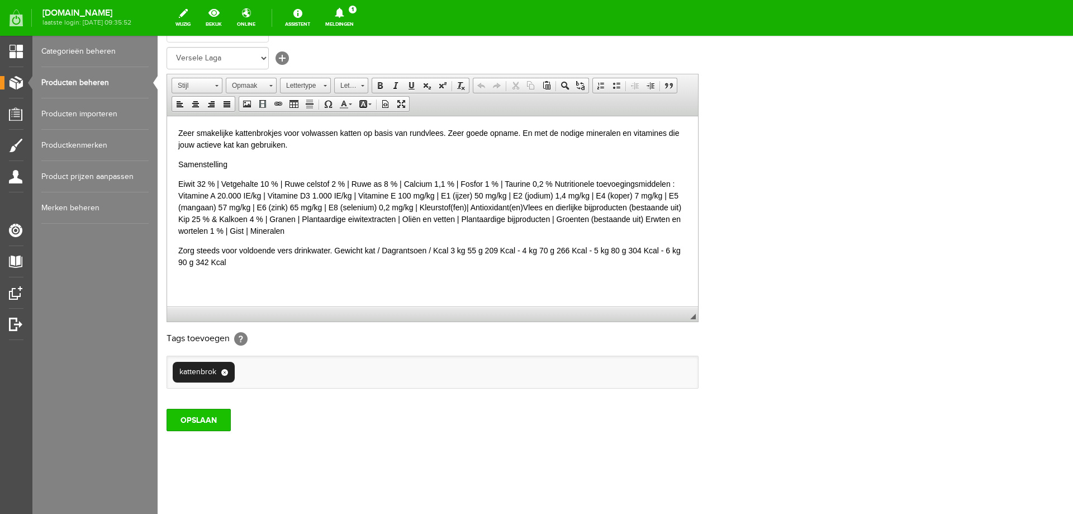
click at [196, 420] on input "OPSLAAN" at bounding box center [199, 420] width 64 height 22
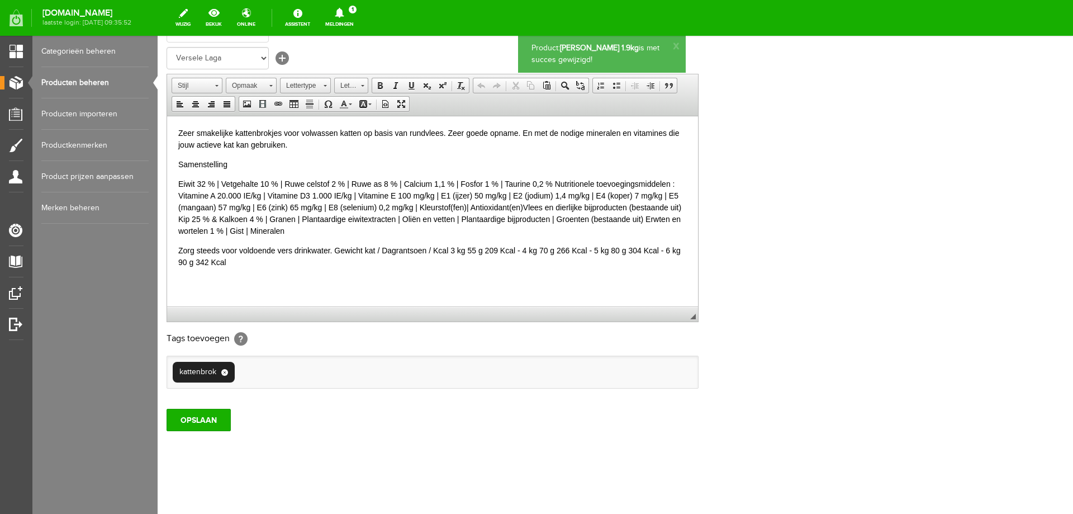
scroll to position [0, 0]
